Goal: Navigation & Orientation: Find specific page/section

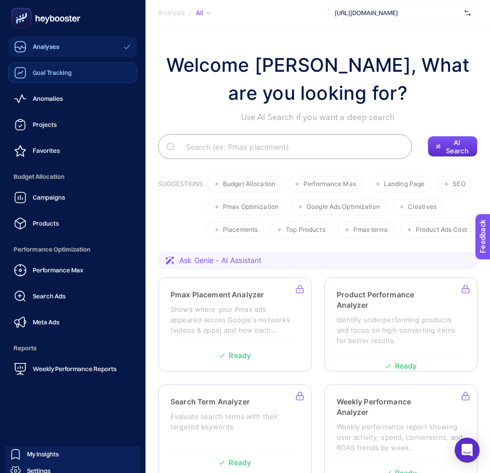
click at [36, 76] on span "Goal Tracking" at bounding box center [52, 73] width 39 height 8
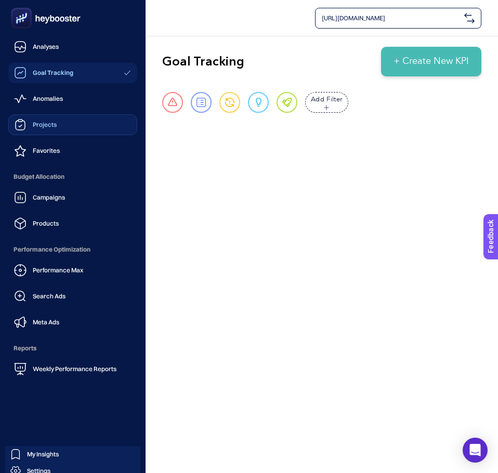
click at [47, 130] on div "Projects" at bounding box center [35, 124] width 43 height 12
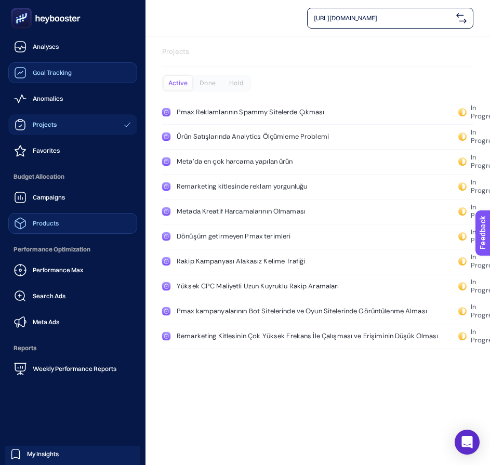
click at [29, 225] on div "Products" at bounding box center [36, 223] width 45 height 12
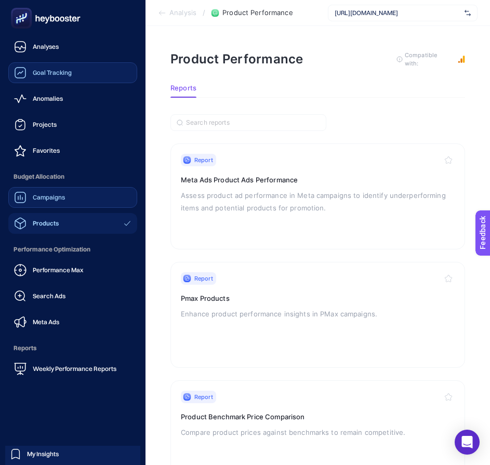
click at [56, 192] on div "Campaigns" at bounding box center [39, 197] width 51 height 12
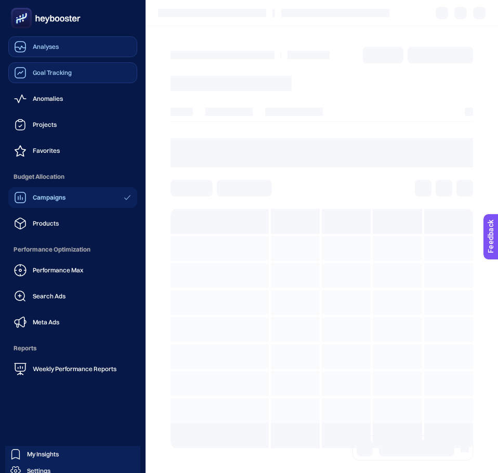
click at [75, 52] on link "Analyses" at bounding box center [72, 46] width 129 height 21
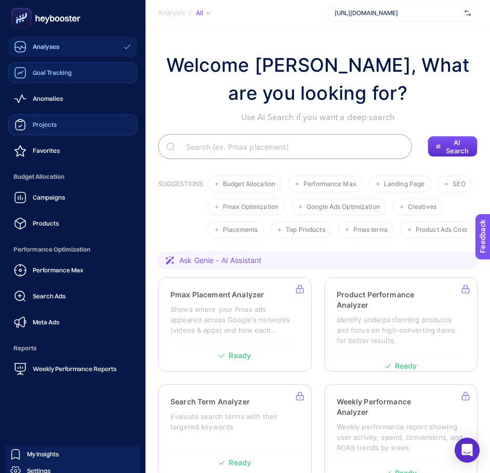
click at [57, 127] on link "Projects" at bounding box center [72, 124] width 129 height 21
